Goal: Navigation & Orientation: Go to known website

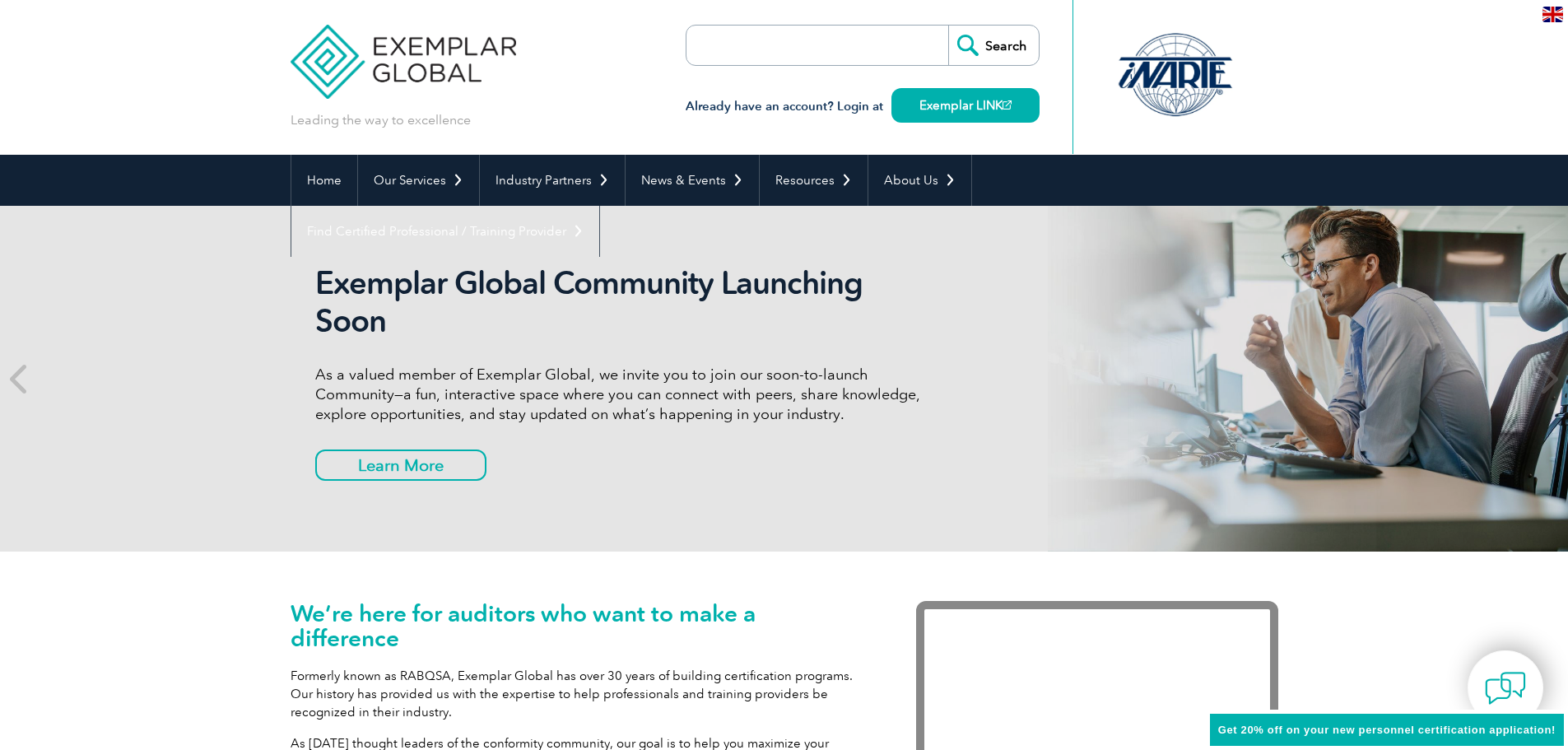
click at [853, 109] on h3 "Already have an account? Login at Exemplar LINK" at bounding box center [862, 106] width 354 height 20
click at [957, 105] on link "Exemplar LINK" at bounding box center [966, 105] width 148 height 35
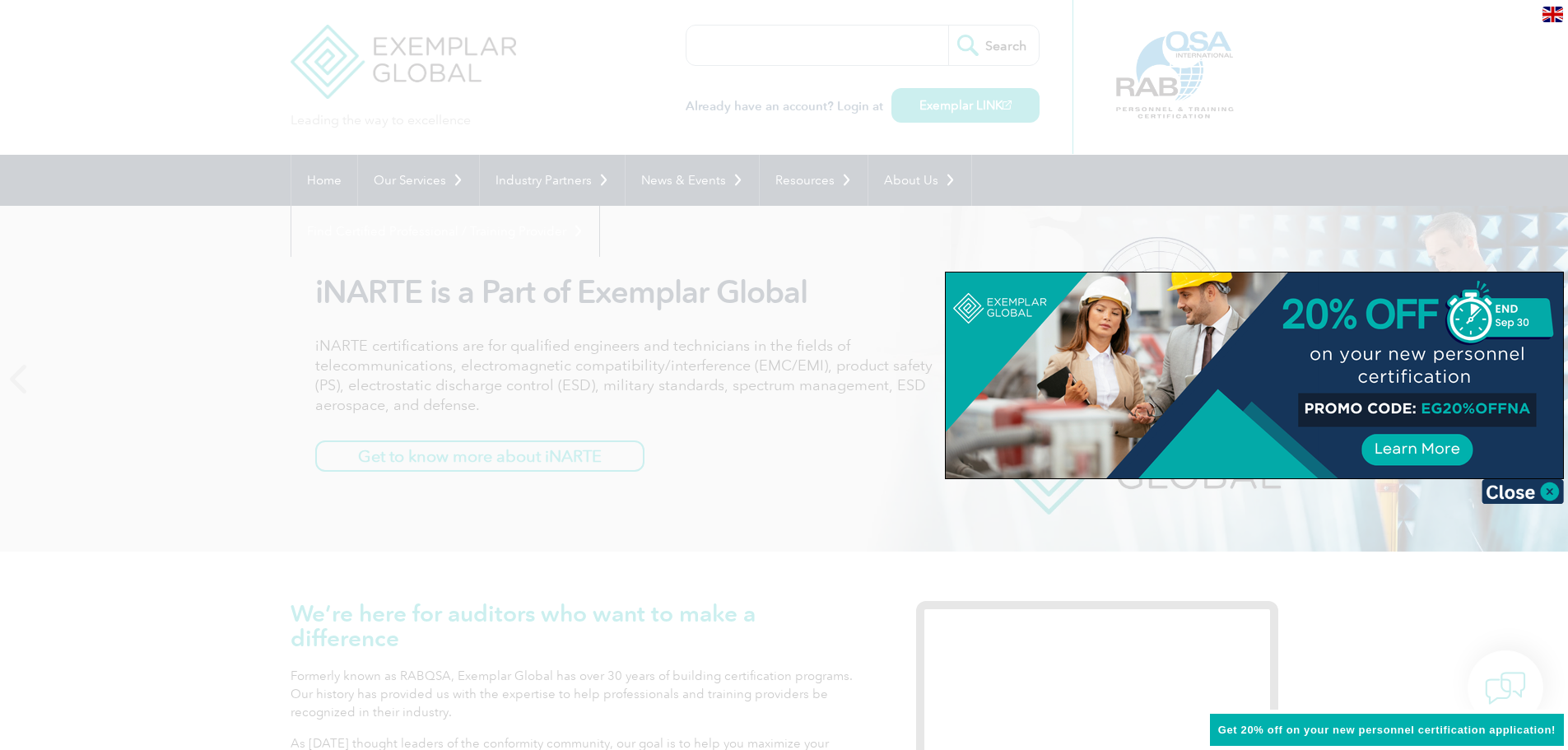
click at [654, 532] on div at bounding box center [784, 375] width 1568 height 750
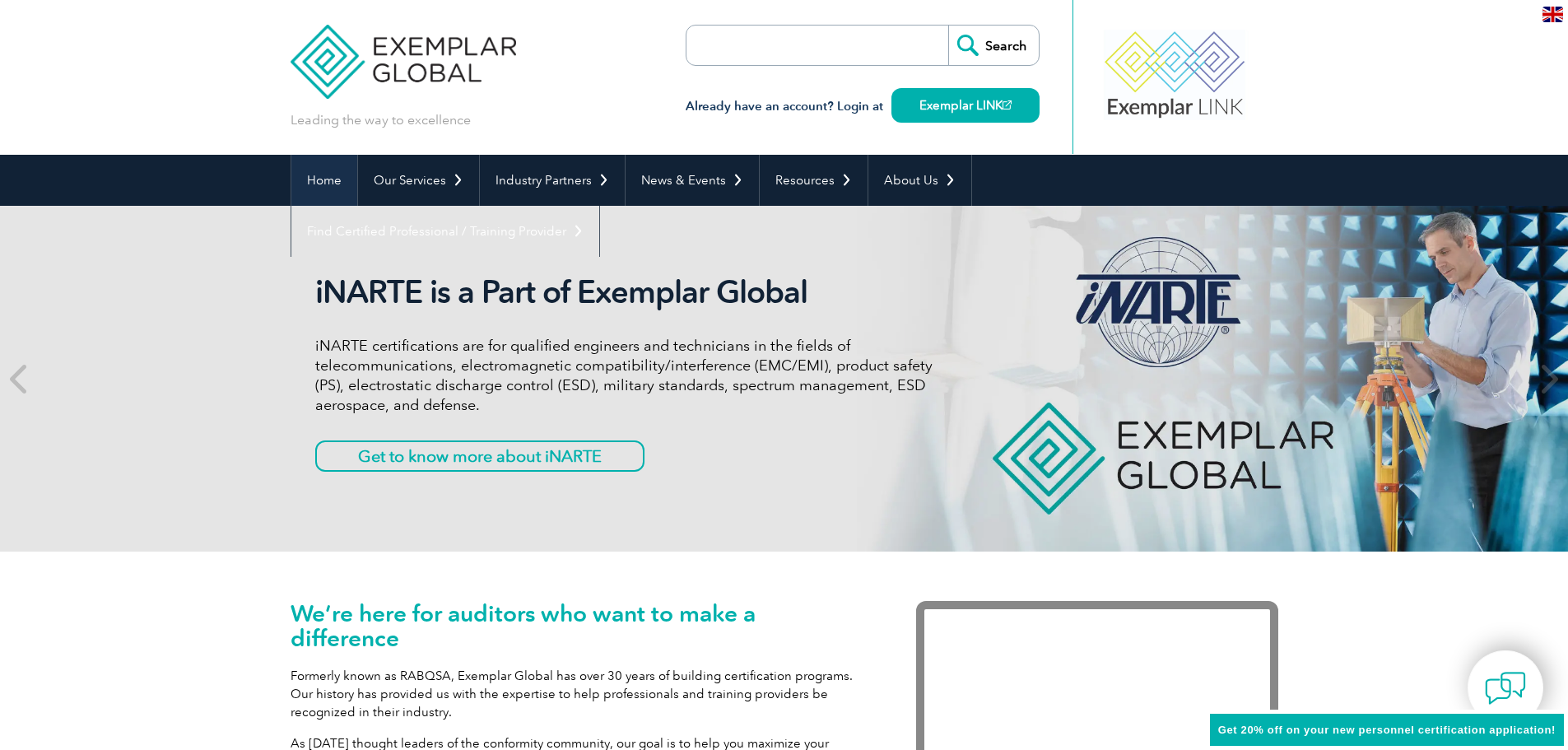
click at [316, 178] on link "Home" at bounding box center [324, 180] width 66 height 51
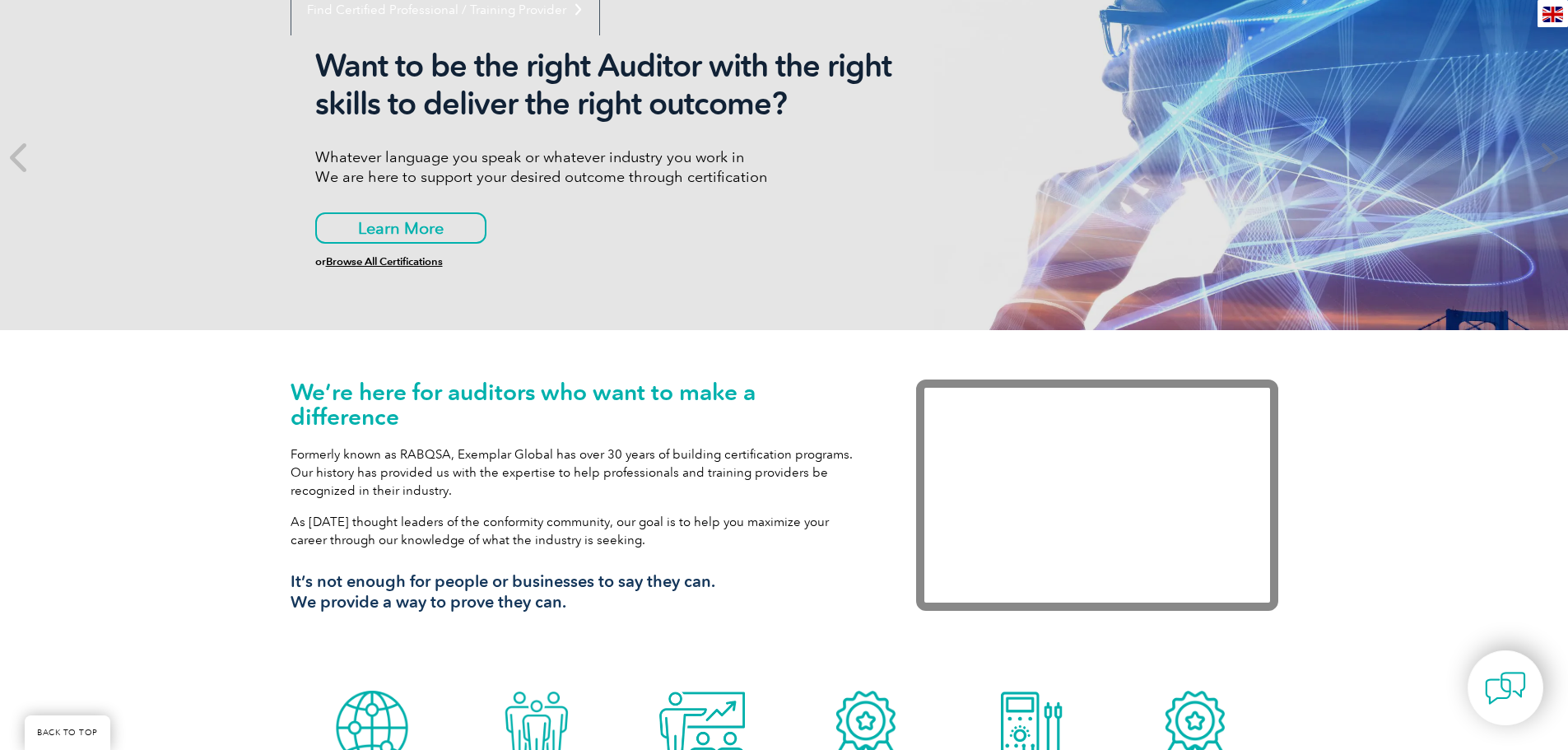
scroll to position [165, 0]
